Goal: Task Accomplishment & Management: Manage account settings

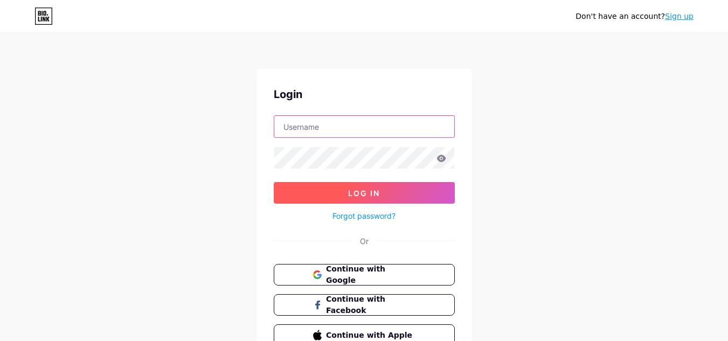
type input "[EMAIL_ADDRESS][DOMAIN_NAME]"
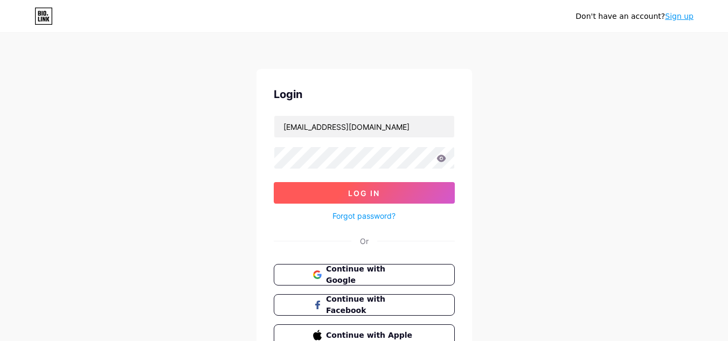
click at [326, 200] on button "Log In" at bounding box center [364, 193] width 181 height 22
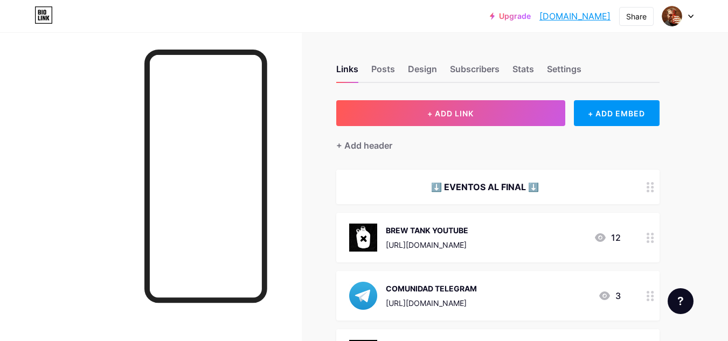
click at [692, 16] on icon at bounding box center [691, 17] width 5 height 4
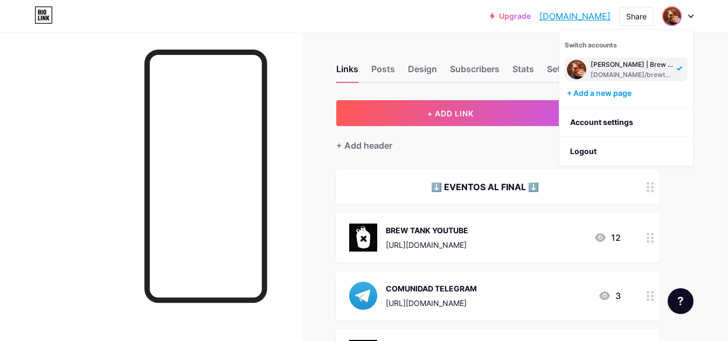
click at [692, 16] on icon at bounding box center [691, 16] width 4 height 3
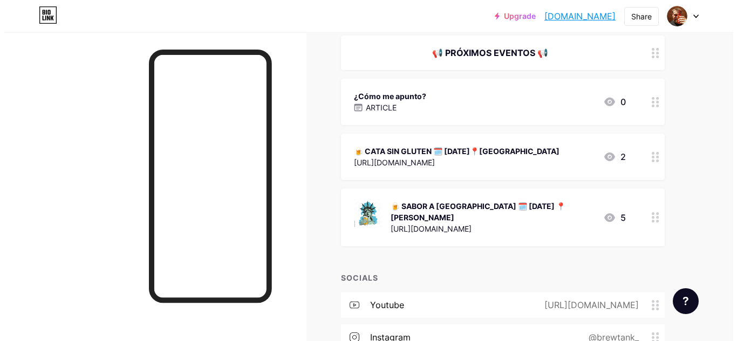
scroll to position [1132, 0]
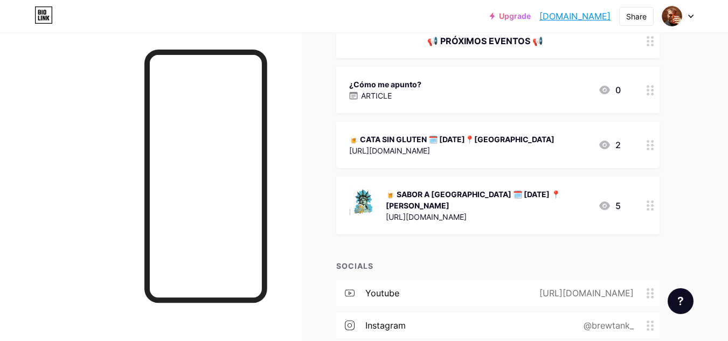
click at [556, 148] on div "🍺 CATA SIN GLUTEN 🗓️ [DATE]📍[GEOGRAPHIC_DATA] [URL][DOMAIN_NAME] 2" at bounding box center [485, 145] width 272 height 25
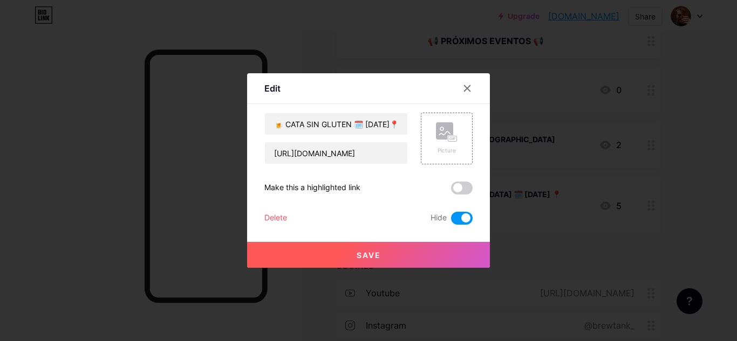
click at [455, 256] on button "Save" at bounding box center [368, 255] width 243 height 26
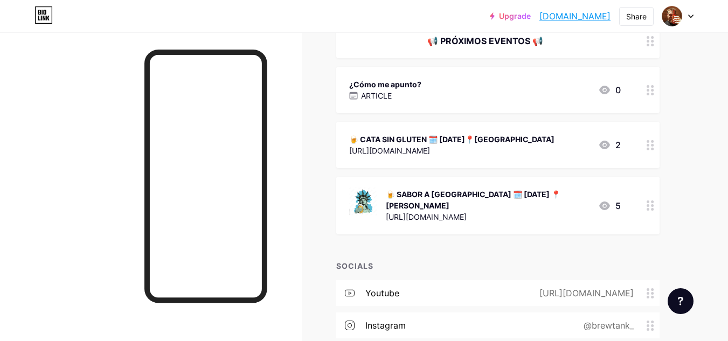
click at [569, 202] on div "🍺 SABOR A [GEOGRAPHIC_DATA] 🗓️ [DATE] 📍[PERSON_NAME]" at bounding box center [488, 200] width 204 height 23
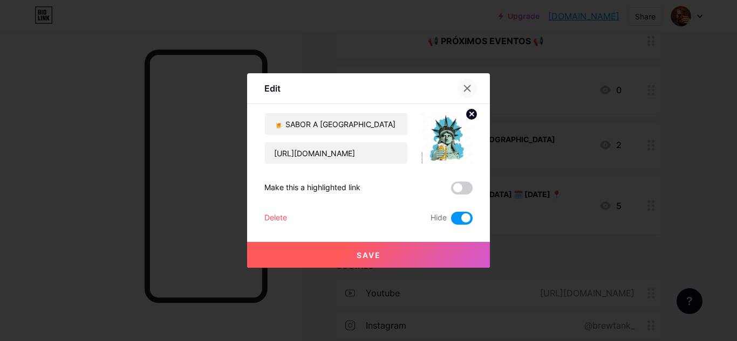
click at [462, 91] on div at bounding box center [466, 88] width 19 height 19
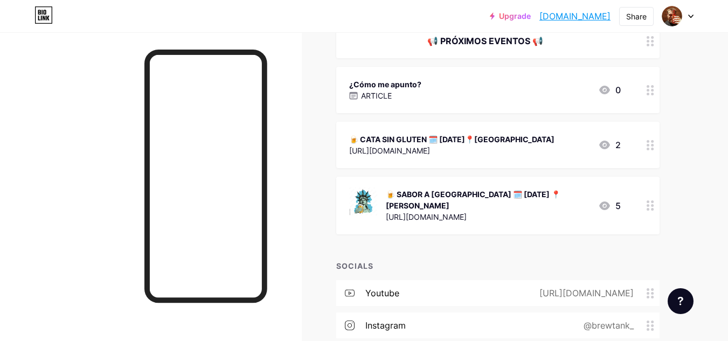
click at [518, 143] on div "🍺 CATA SIN GLUTEN 🗓️ [DATE]📍[GEOGRAPHIC_DATA]" at bounding box center [451, 139] width 205 height 11
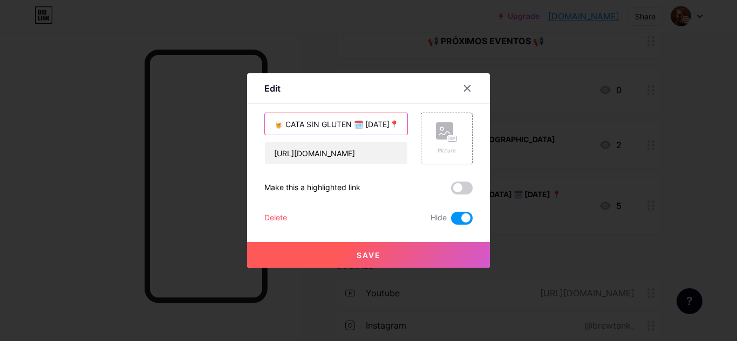
click at [375, 126] on input "🍺 CATA SIN GLUTEN 🗓️ [DATE]📍[GEOGRAPHIC_DATA]" at bounding box center [336, 124] width 142 height 22
drag, startPoint x: 368, startPoint y: 126, endPoint x: 332, endPoint y: 133, distance: 37.3
click at [332, 133] on input "🍺 CATA SIN GLUTEN 🗓️ [DATE]📍[GEOGRAPHIC_DATA]" at bounding box center [336, 124] width 142 height 22
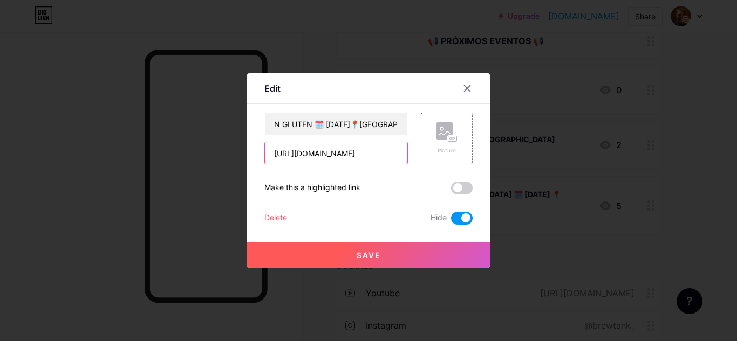
click at [380, 156] on input "[URL][DOMAIN_NAME]" at bounding box center [336, 153] width 142 height 22
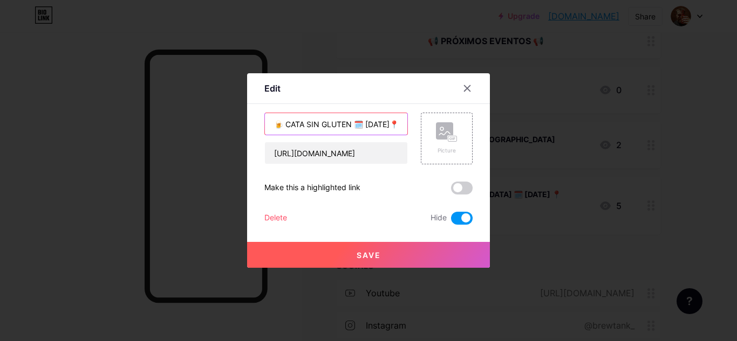
click at [316, 121] on input "🍺 CATA SIN GLUTEN 🗓️ [DATE]📍[GEOGRAPHIC_DATA]" at bounding box center [336, 124] width 142 height 22
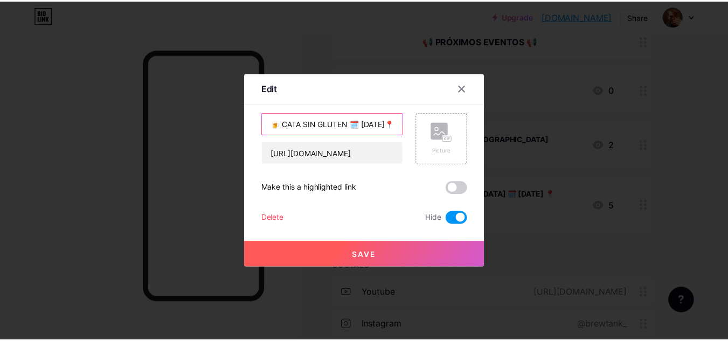
scroll to position [0, 0]
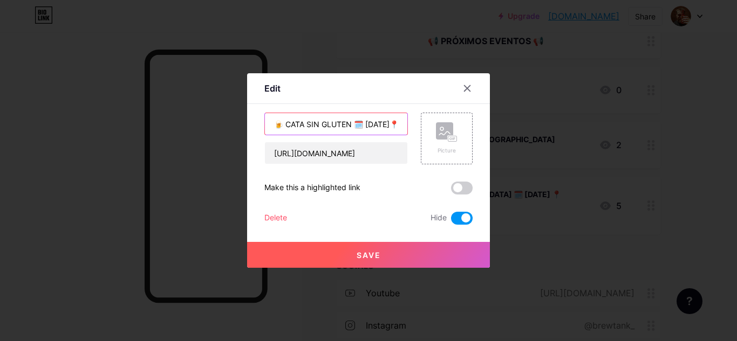
drag, startPoint x: 308, startPoint y: 126, endPoint x: 353, endPoint y: 124, distance: 44.8
click at [353, 124] on input "🍺 CATA SIN GLUTEN 🗓️ [DATE]📍[GEOGRAPHIC_DATA]" at bounding box center [336, 124] width 142 height 22
type input "🍺 CATA ÁCIDA 🗓️ [DATE]📍[GEOGRAPHIC_DATA]"
click at [389, 254] on button "Save" at bounding box center [368, 255] width 243 height 26
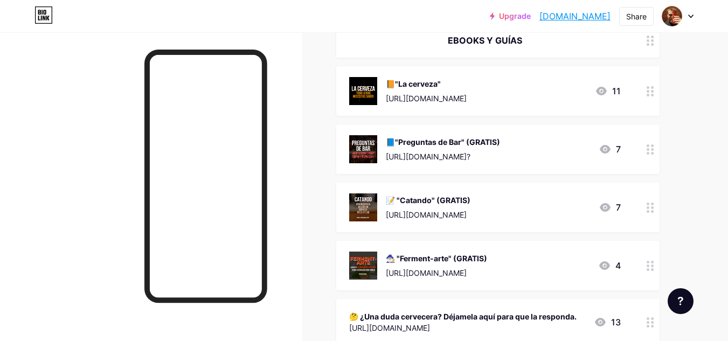
scroll to position [809, 0]
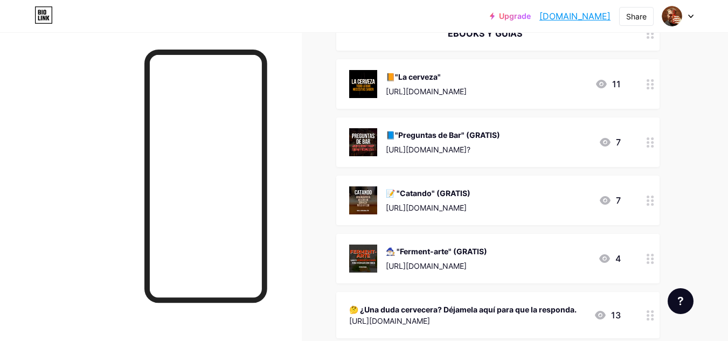
click at [500, 136] on div "📘"Preguntas de Bar" (GRATIS)" at bounding box center [443, 134] width 114 height 11
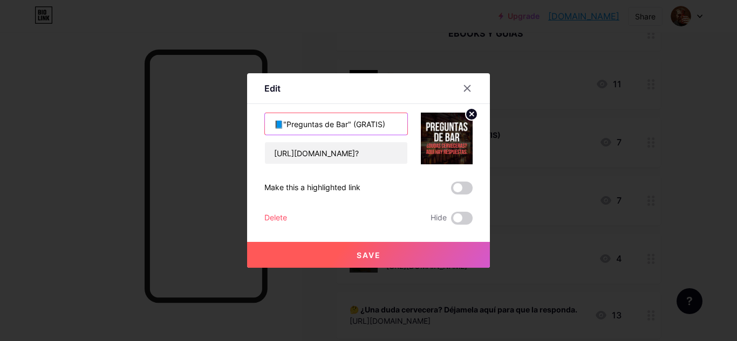
drag, startPoint x: 393, startPoint y: 122, endPoint x: 357, endPoint y: 128, distance: 35.5
click at [357, 128] on input "📘"Preguntas de Bar" (GRATIS)" at bounding box center [336, 124] width 142 height 22
type input "📘"Preguntas de Bar""
click at [389, 257] on button "Save" at bounding box center [368, 255] width 243 height 26
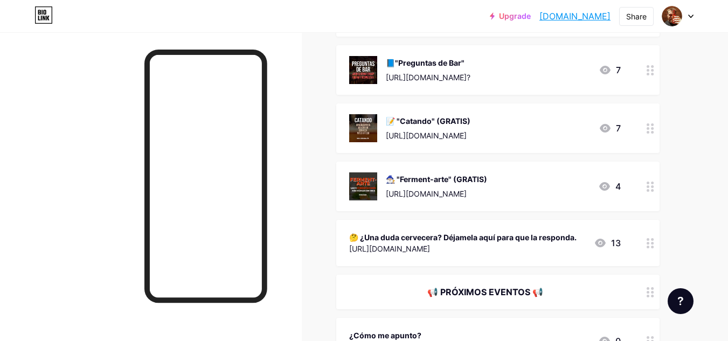
scroll to position [863, 0]
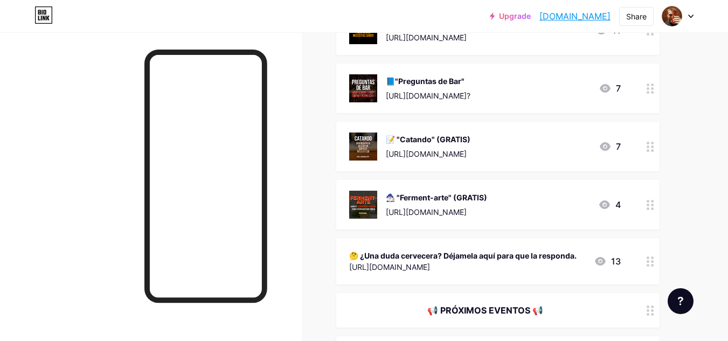
click at [474, 125] on div "📝 "Catando" (GRATIS) [URL][DOMAIN_NAME] 7" at bounding box center [498, 147] width 324 height 50
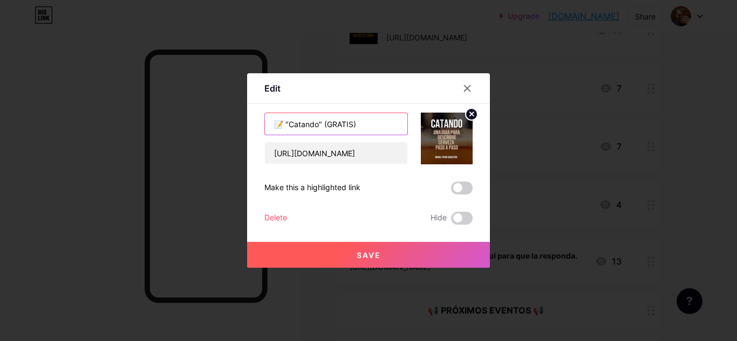
click at [366, 123] on input "📝 "Catando" (GRATIS)" at bounding box center [336, 124] width 142 height 22
type input "📝 "Catando""
click at [360, 256] on span "Save" at bounding box center [368, 255] width 24 height 9
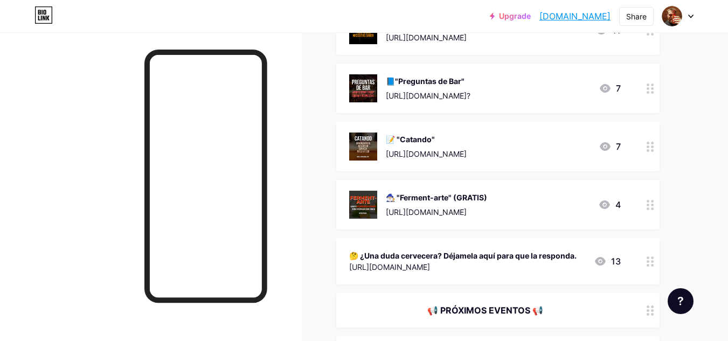
click at [487, 207] on div "[URL][DOMAIN_NAME]" at bounding box center [436, 212] width 101 height 11
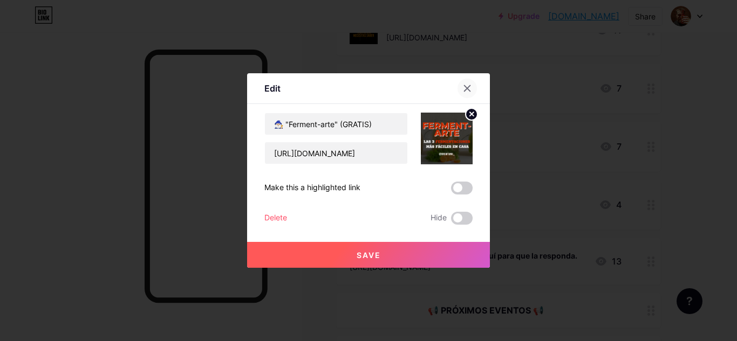
click at [475, 87] on div at bounding box center [466, 88] width 19 height 19
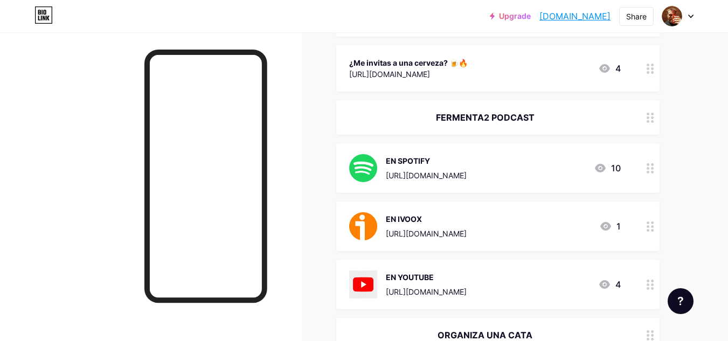
scroll to position [324, 0]
